Goal: Task Accomplishment & Management: Manage account settings

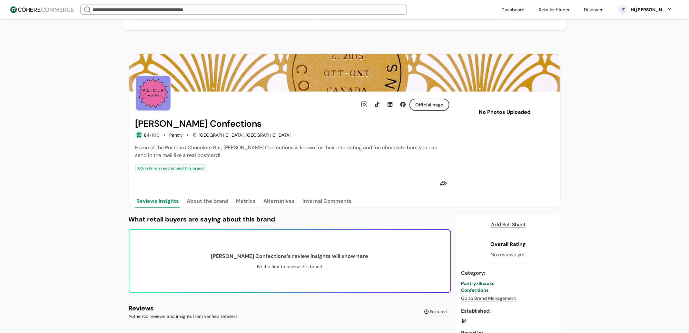
scroll to position [68, 0]
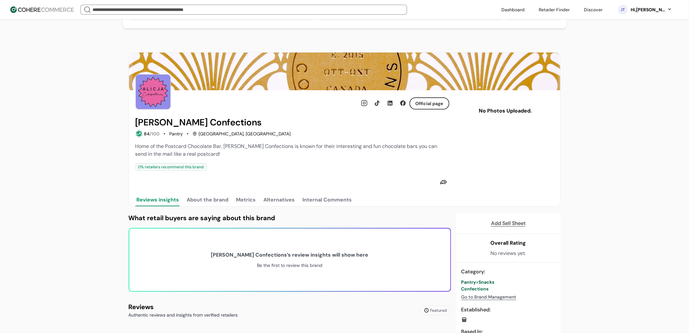
click at [442, 186] on div "button" at bounding box center [444, 182] width 8 height 8
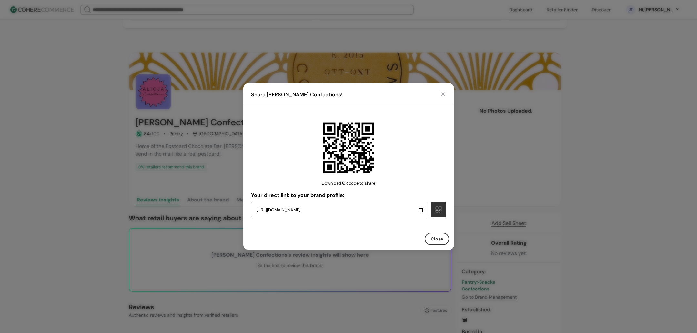
click at [517, 188] on html "We Came Up Empty Looks like there aren’t any matches at the moment. Refine your…" at bounding box center [348, 288] width 697 height 713
click at [440, 96] on button "button" at bounding box center [443, 94] width 6 height 6
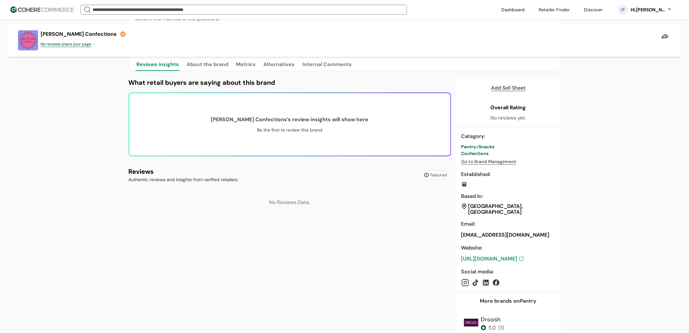
scroll to position [205, 0]
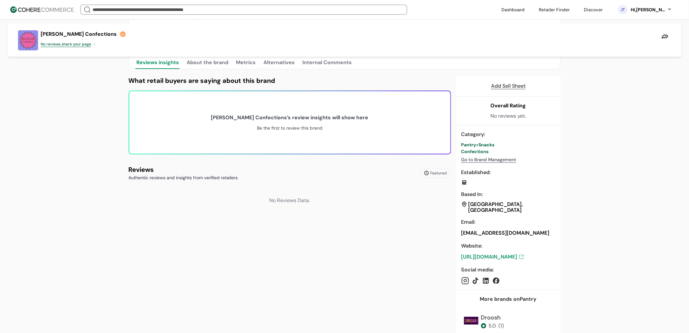
drag, startPoint x: 491, startPoint y: 191, endPoint x: 489, endPoint y: 197, distance: 6.7
click at [489, 197] on div "Category : Pantry > Snacks Confections Go to Brand Management Established : Bas…" at bounding box center [508, 207] width 105 height 165
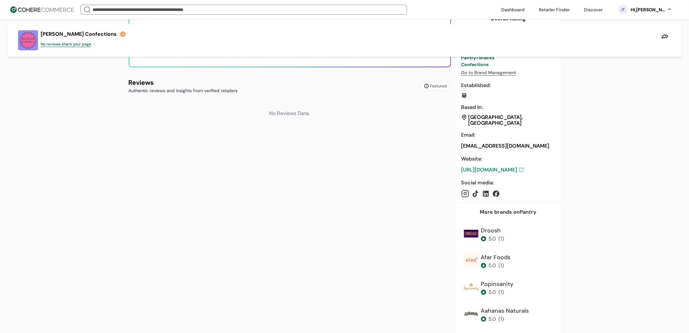
scroll to position [293, 0]
click at [499, 237] on div "( 1 )" at bounding box center [501, 239] width 5 height 8
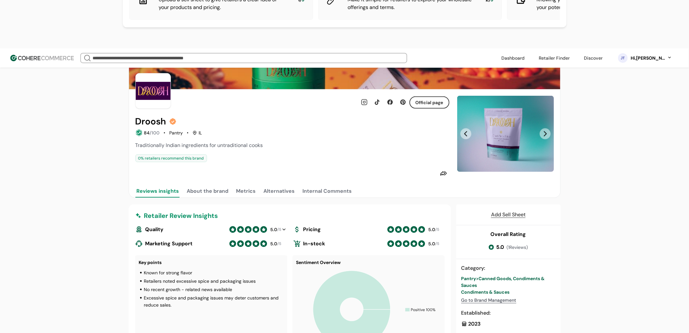
scroll to position [117, 0]
click at [490, 297] on link "Go to Brand Management" at bounding box center [489, 300] width 55 height 7
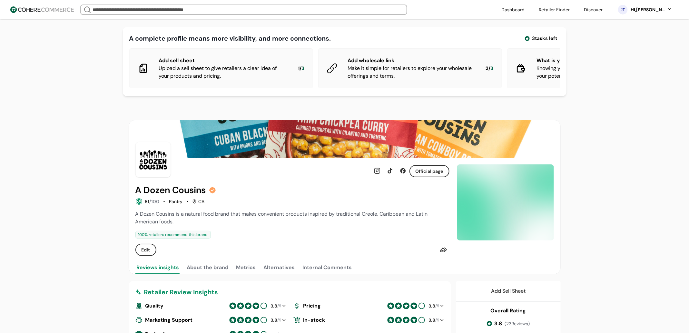
click at [646, 14] on div "JT Hi, Jean Test" at bounding box center [645, 10] width 67 height 16
click at [647, 10] on div "Hi, Jean Test" at bounding box center [648, 9] width 35 height 7
click at [617, 89] on link at bounding box center [643, 90] width 92 height 16
